Goal: Task Accomplishment & Management: Use online tool/utility

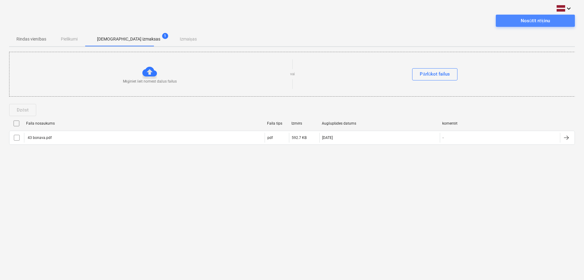
click at [547, 19] on div "Nosūtīt rēķinu" at bounding box center [535, 21] width 29 height 8
